Goal: Transaction & Acquisition: Purchase product/service

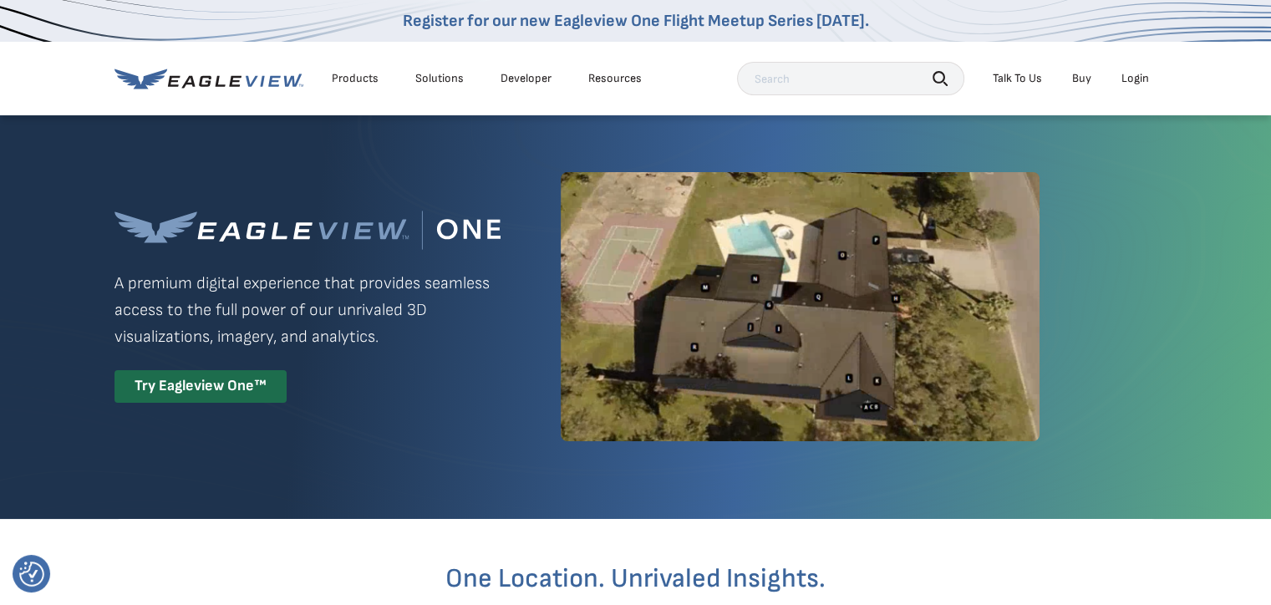
click at [1137, 85] on div "Login" at bounding box center [1136, 78] width 28 height 15
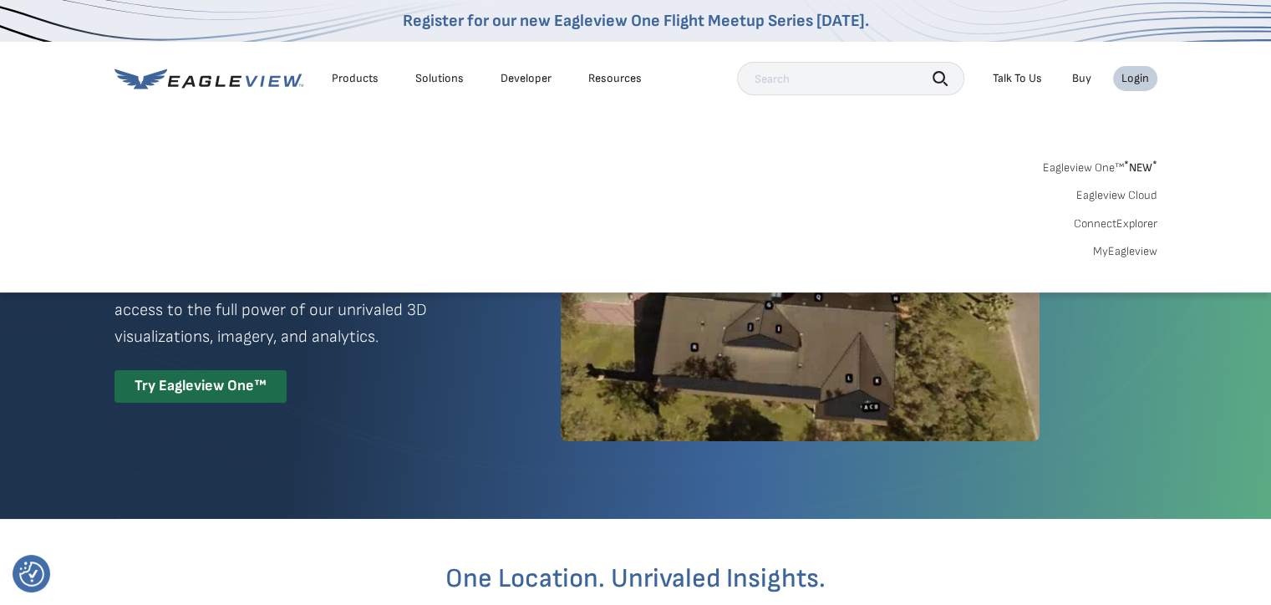
click at [1123, 250] on link "MyEagleview" at bounding box center [1125, 251] width 64 height 15
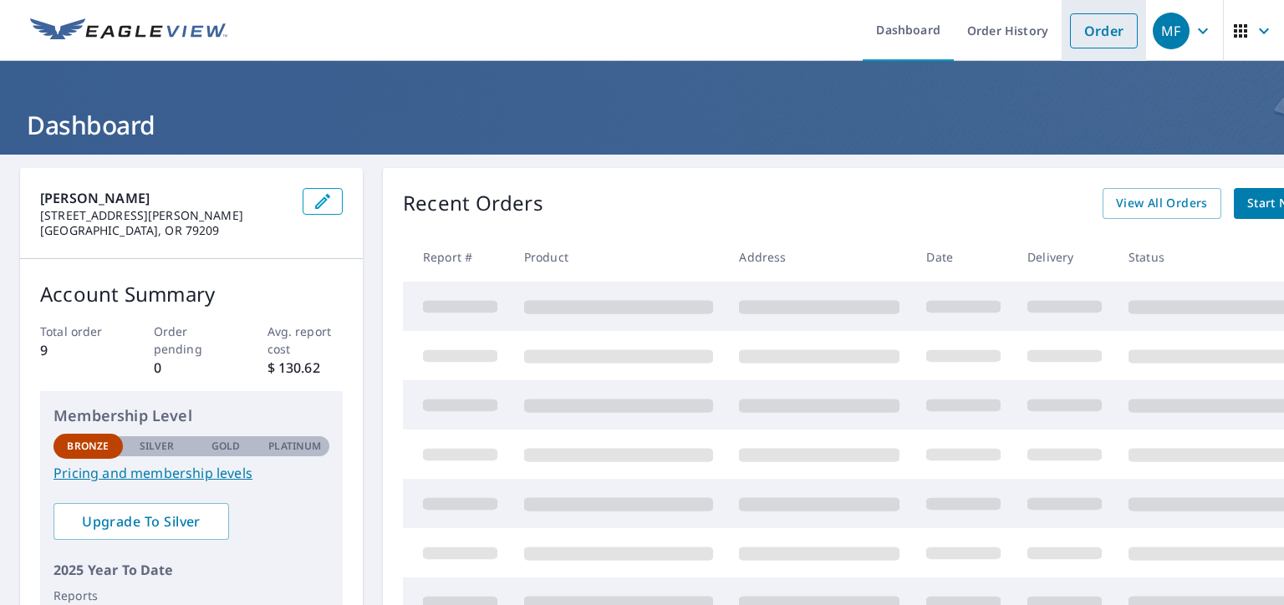
click at [1084, 28] on link "Order" at bounding box center [1104, 30] width 68 height 35
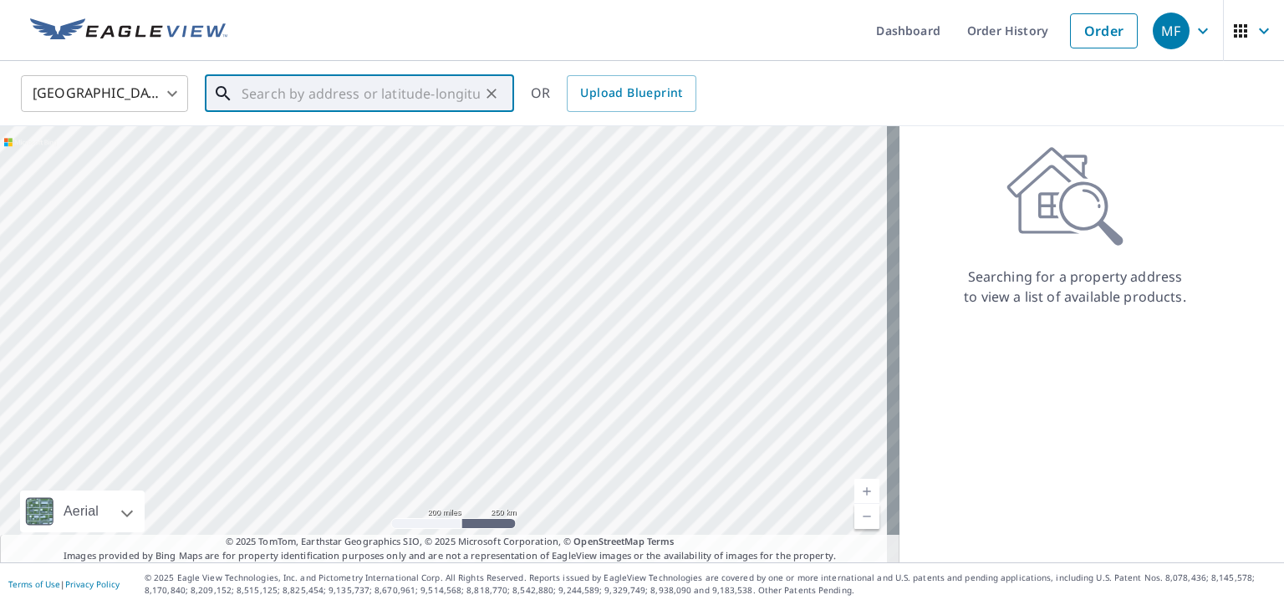
click at [318, 94] on input "text" at bounding box center [361, 93] width 238 height 47
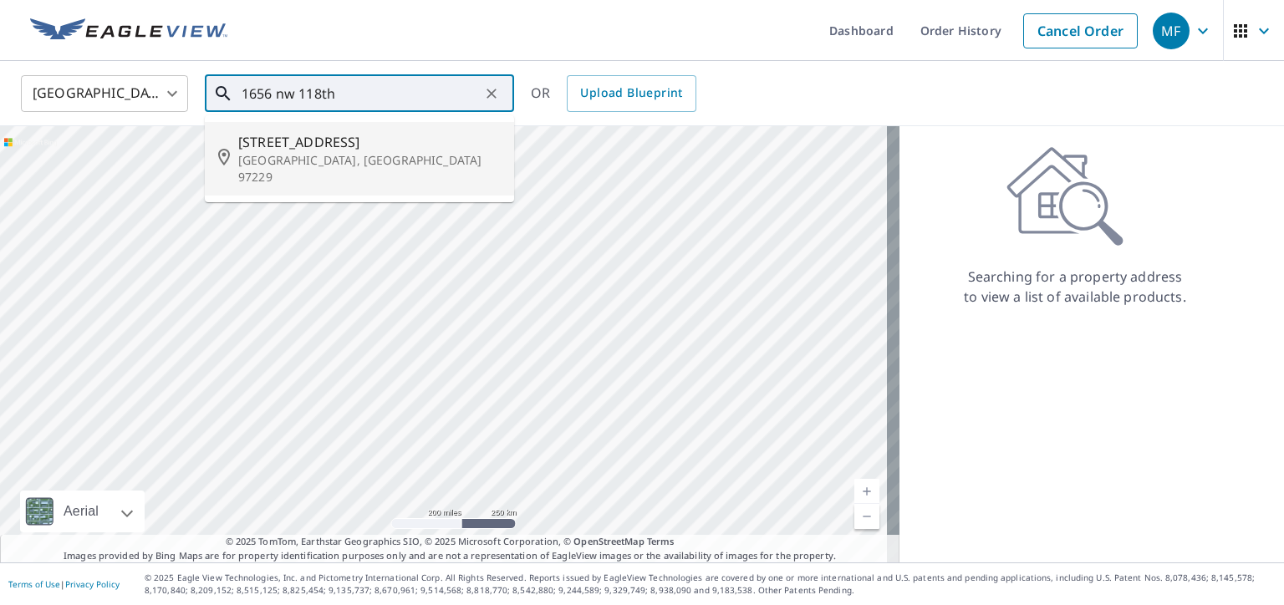
click at [327, 145] on span "1656 Nw 118th Ct" at bounding box center [369, 142] width 262 height 20
type input "1656 Nw 118th Ct Portland, OR 97229"
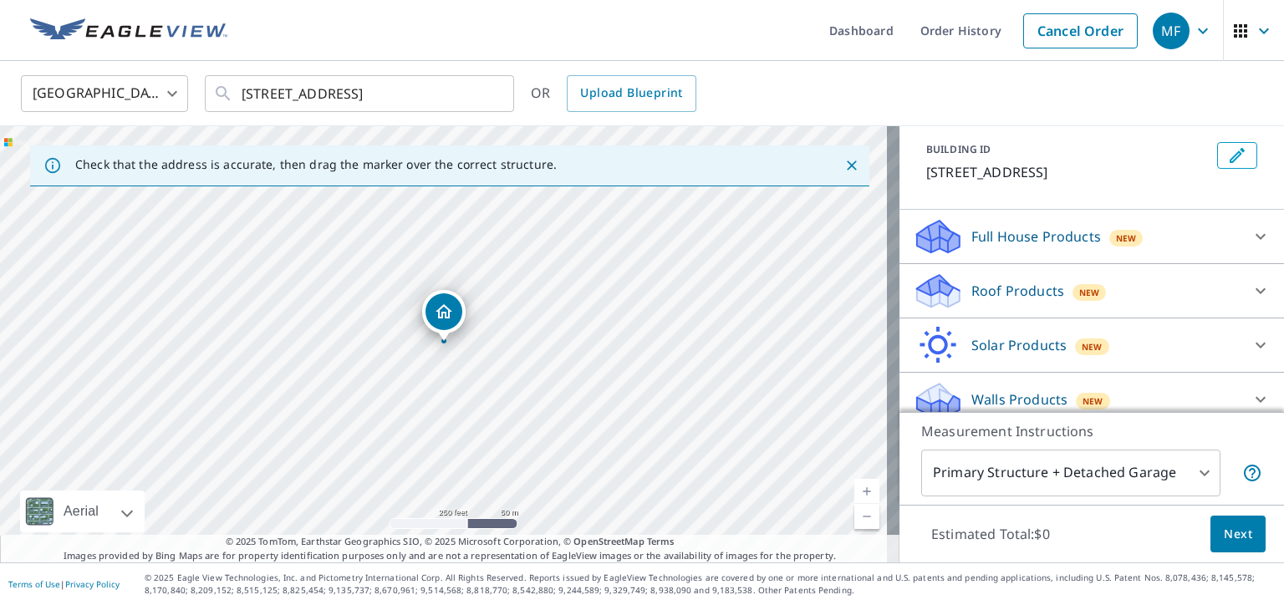
scroll to position [104, 0]
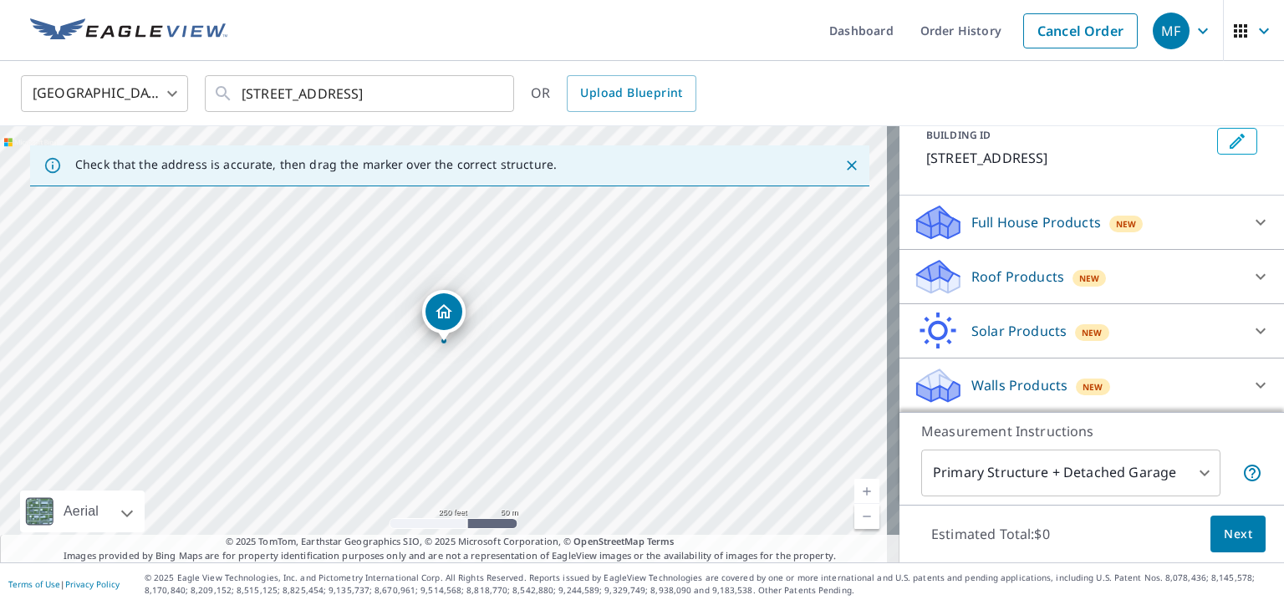
click at [1177, 370] on div "Walls Products New" at bounding box center [1077, 385] width 328 height 39
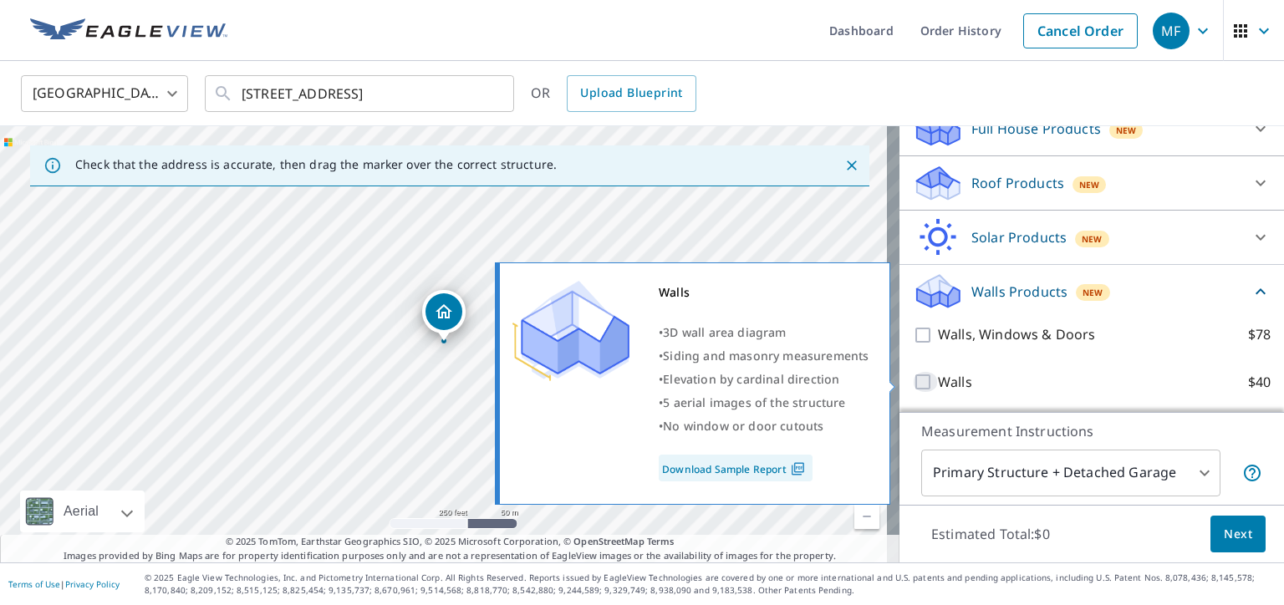
click at [913, 382] on input "Walls $40" at bounding box center [925, 382] width 25 height 20
checkbox input "true"
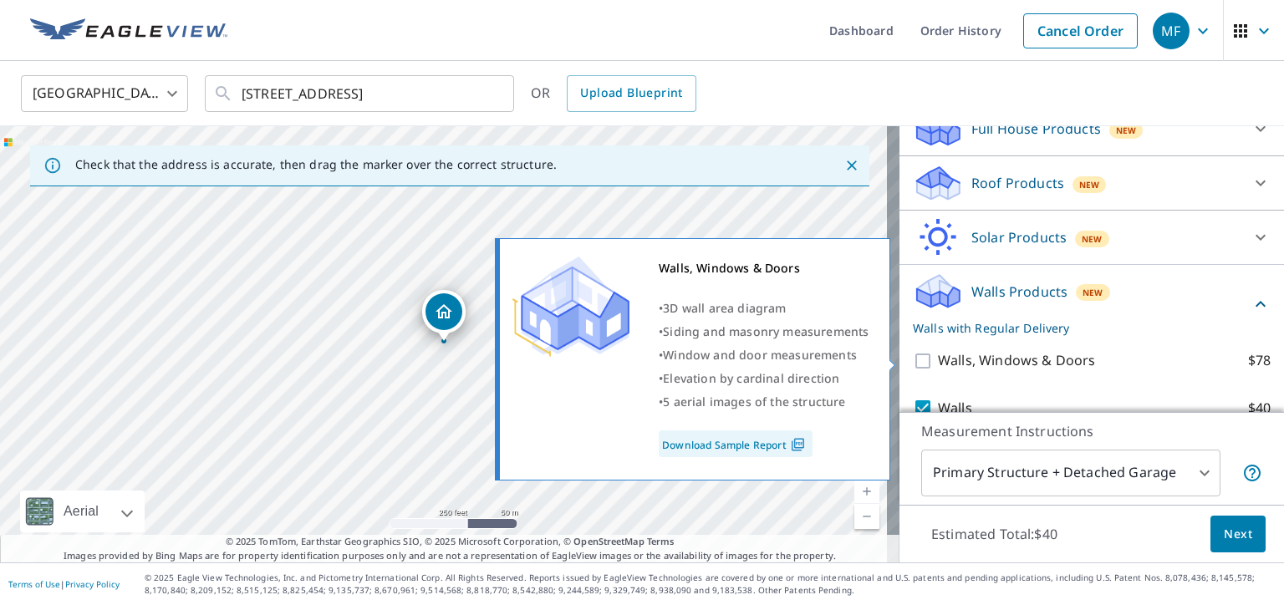
scroll to position [259, 0]
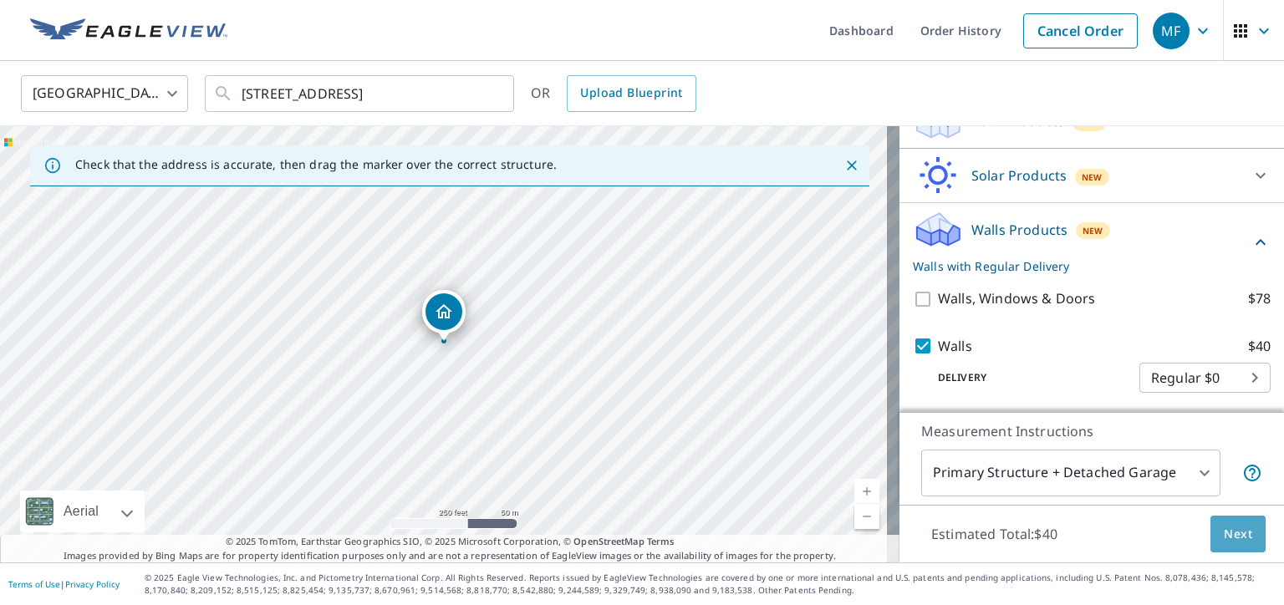
click at [1224, 537] on span "Next" at bounding box center [1238, 534] width 28 height 21
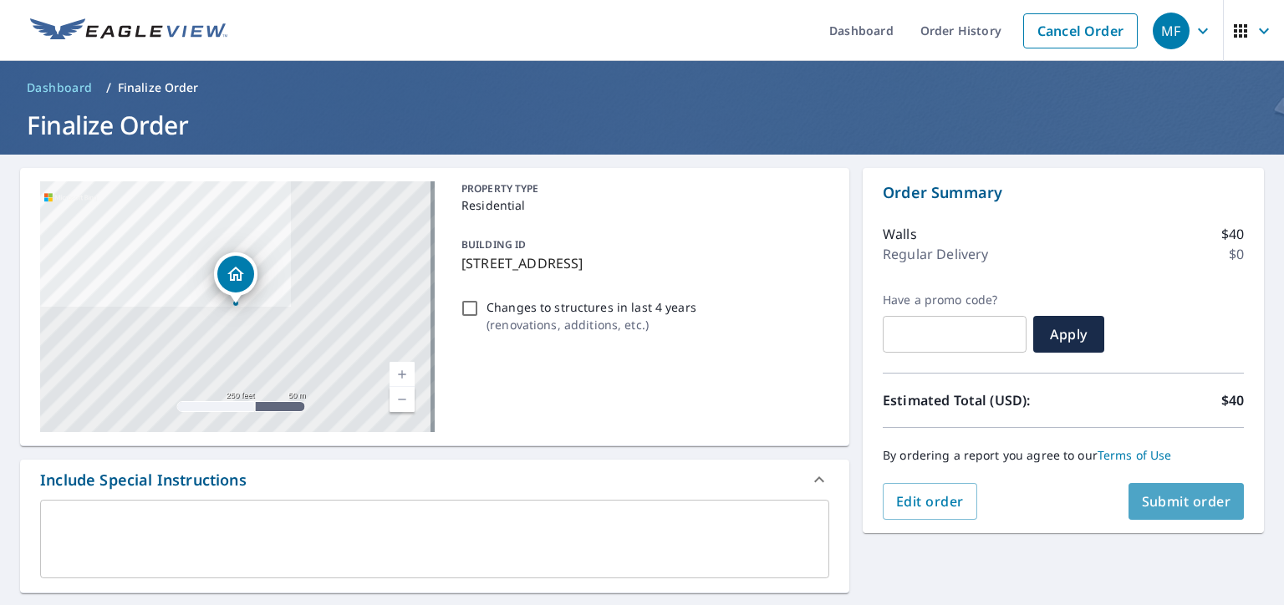
click at [1149, 498] on span "Submit order" at bounding box center [1186, 501] width 89 height 18
